Goal: Navigation & Orientation: Go to known website

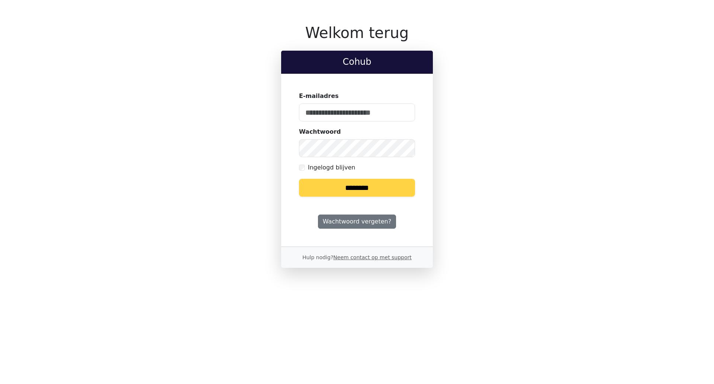
type input "**********"
click at [375, 191] on input "********" at bounding box center [357, 188] width 116 height 18
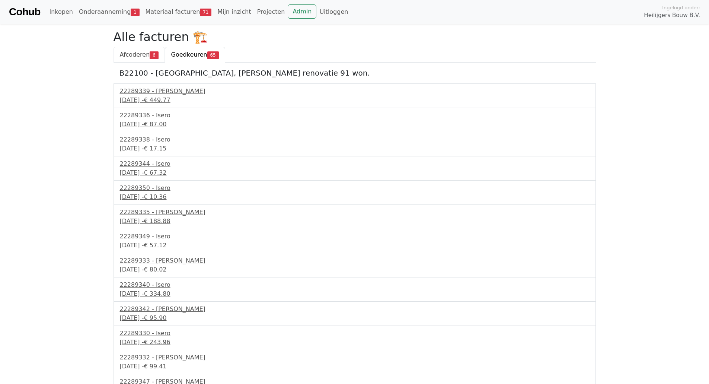
click at [141, 50] on link "Afcoderen 6" at bounding box center [138, 55] width 51 height 16
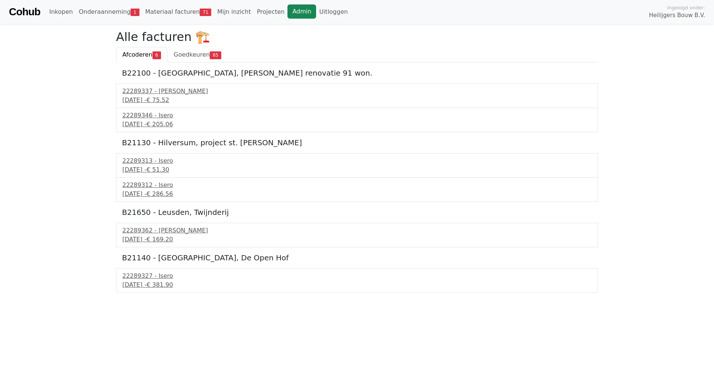
click at [288, 10] on link "Admin" at bounding box center [302, 11] width 29 height 14
